Goal: Information Seeking & Learning: Learn about a topic

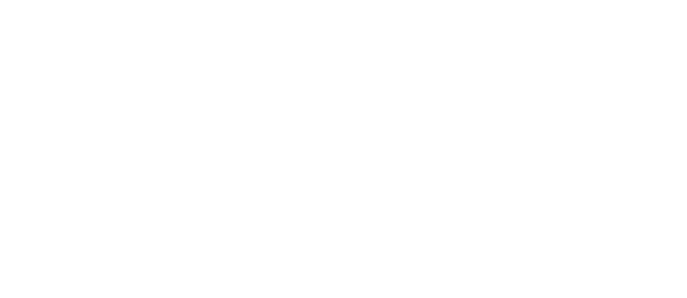
scroll to position [46, 0]
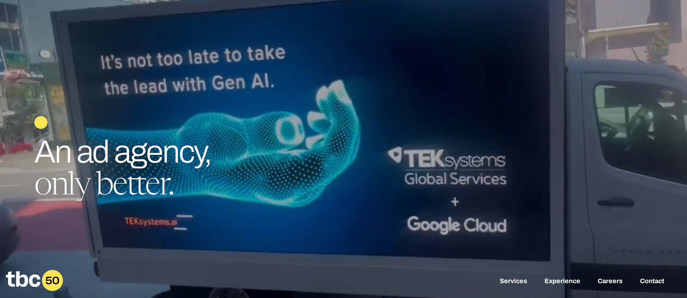
click at [380, 131] on div at bounding box center [343, 149] width 687 height 298
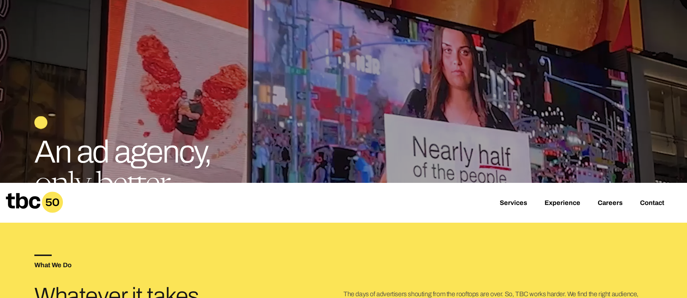
scroll to position [128, 0]
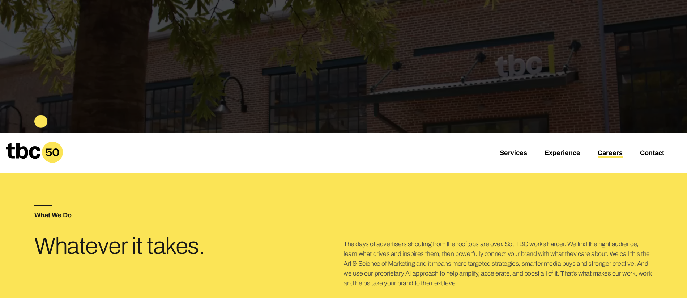
click at [606, 154] on link "Careers" at bounding box center [610, 153] width 25 height 9
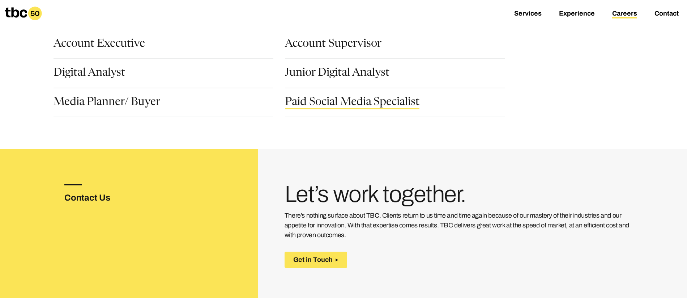
scroll to position [113, 0]
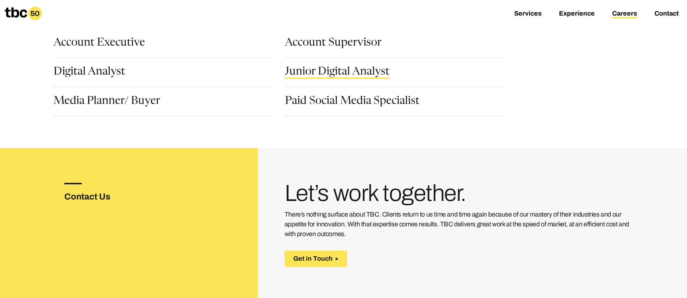
click at [323, 74] on link "Junior Digital Analyst" at bounding box center [337, 73] width 105 height 12
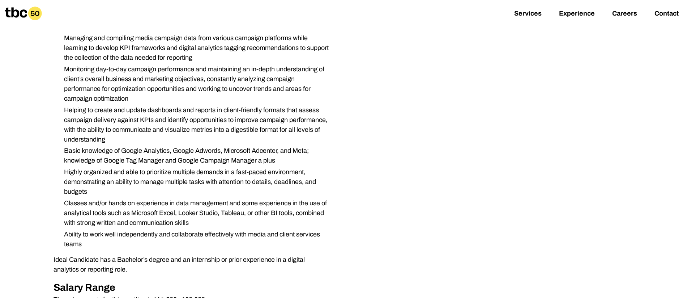
scroll to position [221, 0]
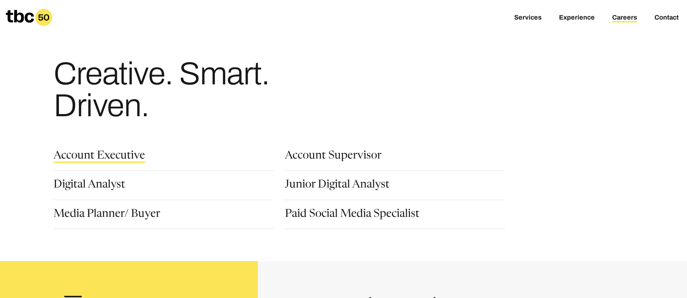
click at [108, 158] on link "Account Executive" at bounding box center [100, 157] width 92 height 12
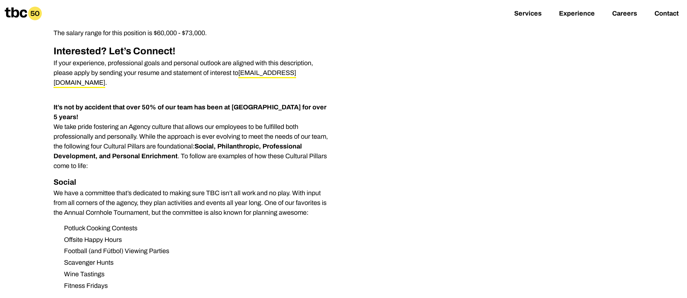
scroll to position [422, 0]
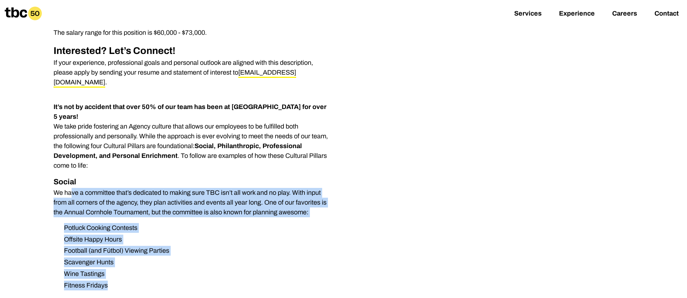
drag, startPoint x: 56, startPoint y: 171, endPoint x: 123, endPoint y: 263, distance: 113.4
click at [129, 269] on li "Wine Tastings" at bounding box center [194, 274] width 273 height 10
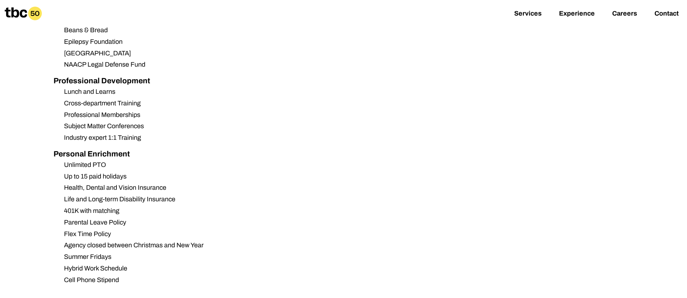
scroll to position [756, 0]
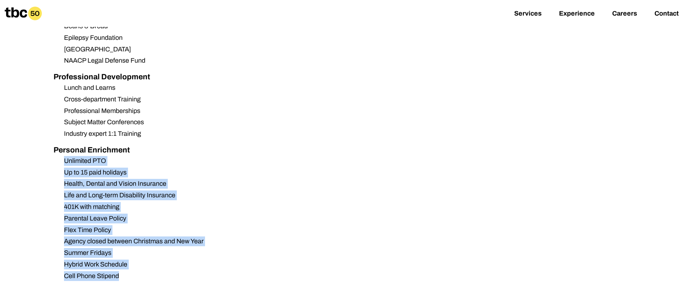
drag, startPoint x: 65, startPoint y: 137, endPoint x: 158, endPoint y: 260, distance: 153.7
click at [158, 260] on ul "Unlimited PTO Up to 15 paid holidays Health, Dental and Vision Insurance Life a…" at bounding box center [193, 218] width 278 height 125
click at [159, 271] on li "Cell Phone Stipend" at bounding box center [194, 276] width 273 height 10
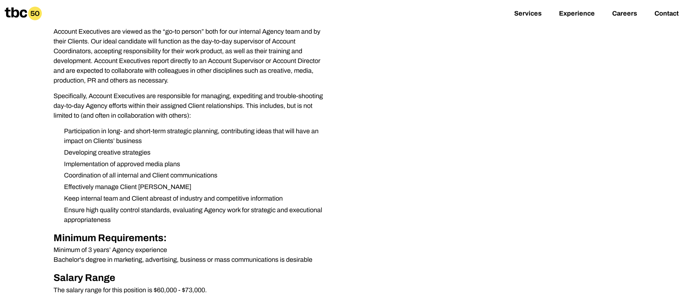
scroll to position [165, 0]
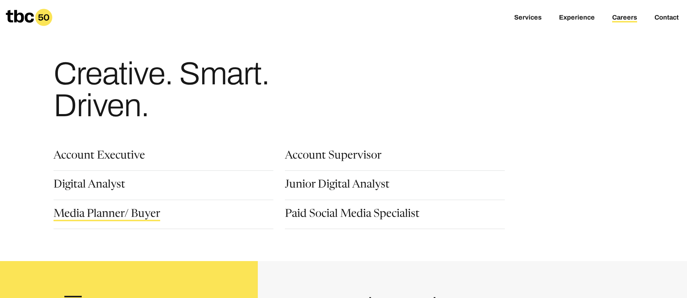
click at [111, 211] on link "Media Planner/ Buyer" at bounding box center [107, 215] width 107 height 12
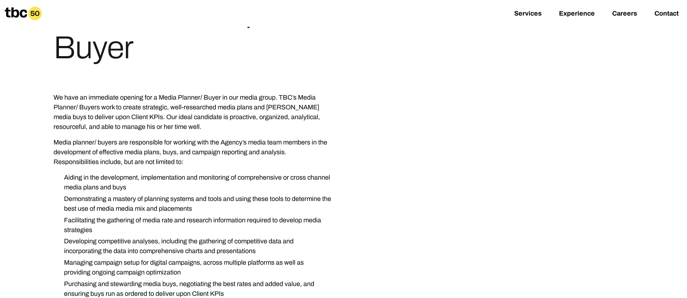
scroll to position [109, 0]
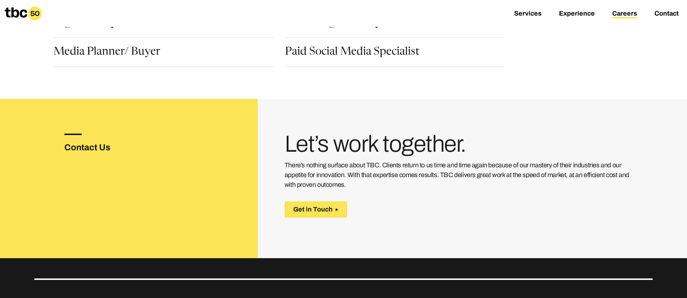
scroll to position [161, 0]
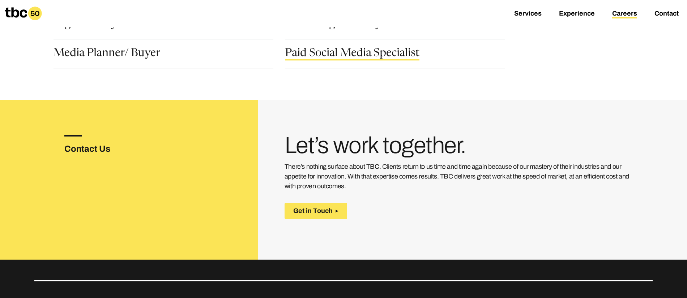
click at [309, 48] on link "Paid Social Media Specialist" at bounding box center [352, 54] width 135 height 12
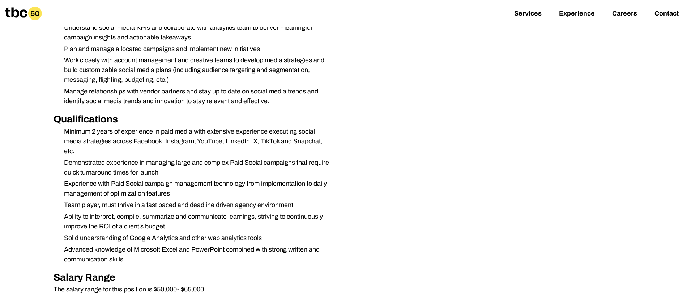
scroll to position [310, 0]
